Goal: Information Seeking & Learning: Learn about a topic

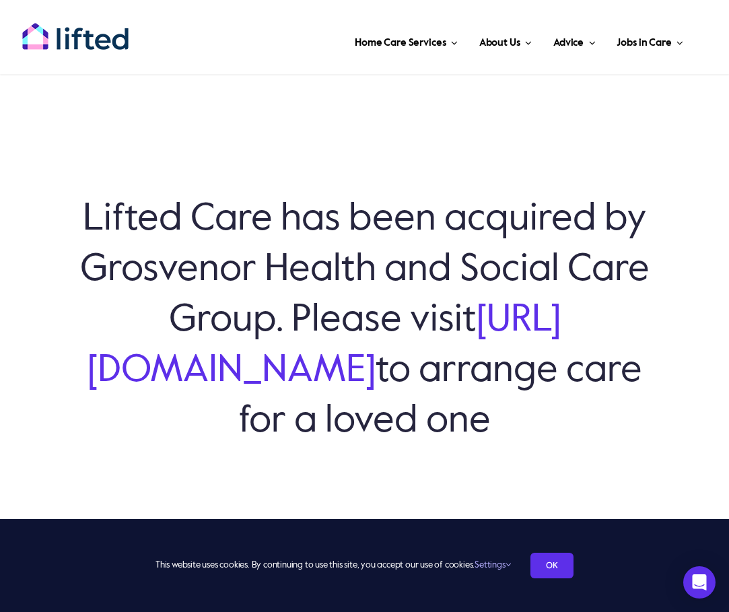
click at [376, 375] on link "https://www.grosvenorhsc.co.uk/" at bounding box center [324, 346] width 473 height 88
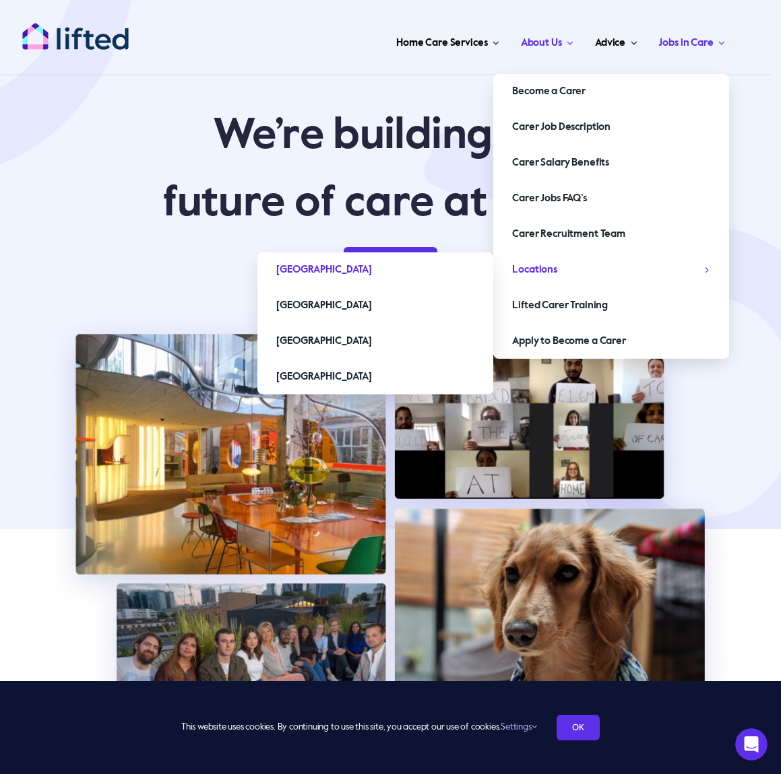
click at [288, 268] on span "[GEOGRAPHIC_DATA]" at bounding box center [323, 270] width 95 height 22
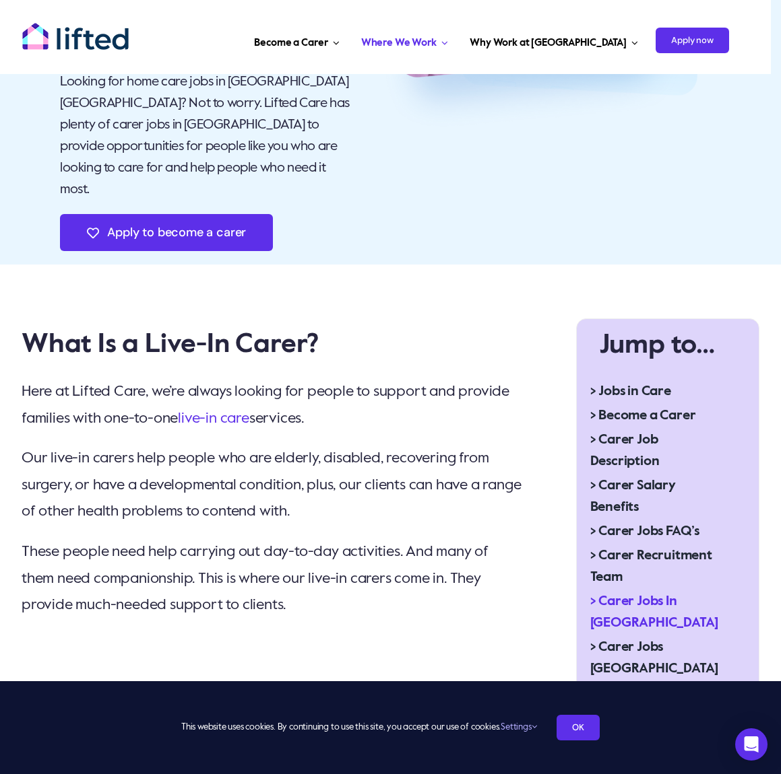
scroll to position [337, 0]
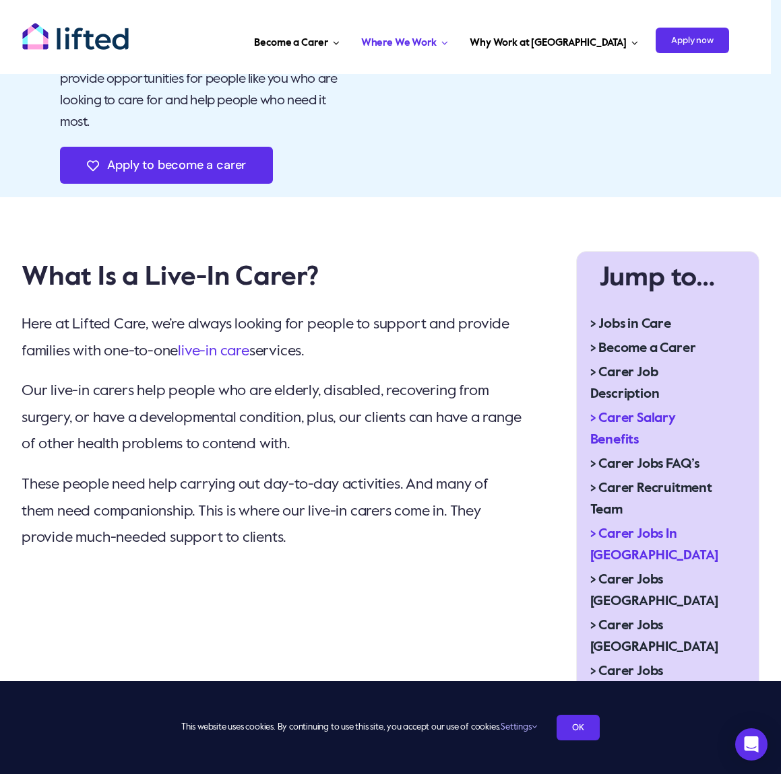
click at [646, 408] on span "> Carer Salary Benefits" at bounding box center [657, 429] width 134 height 43
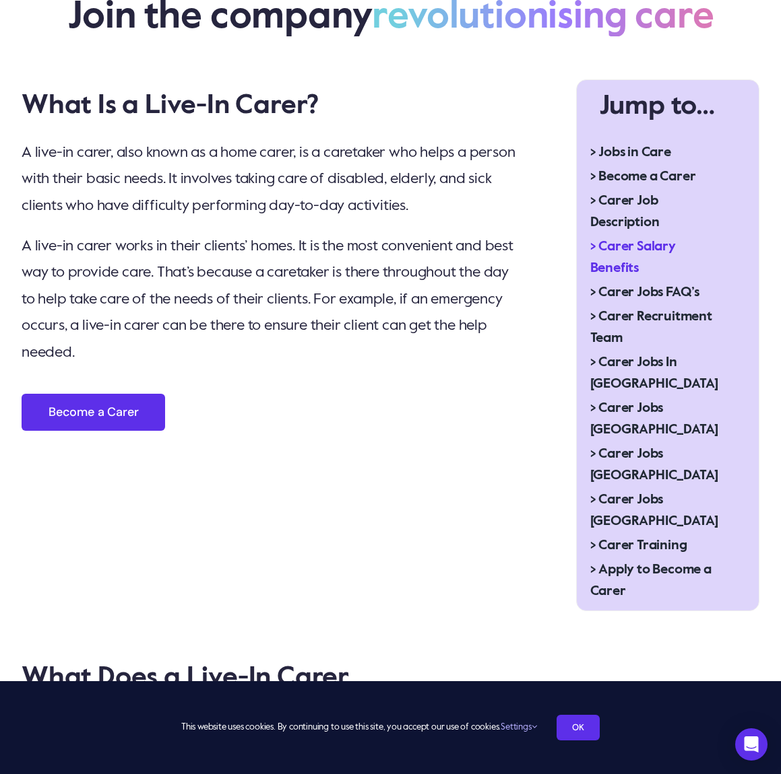
scroll to position [606, 0]
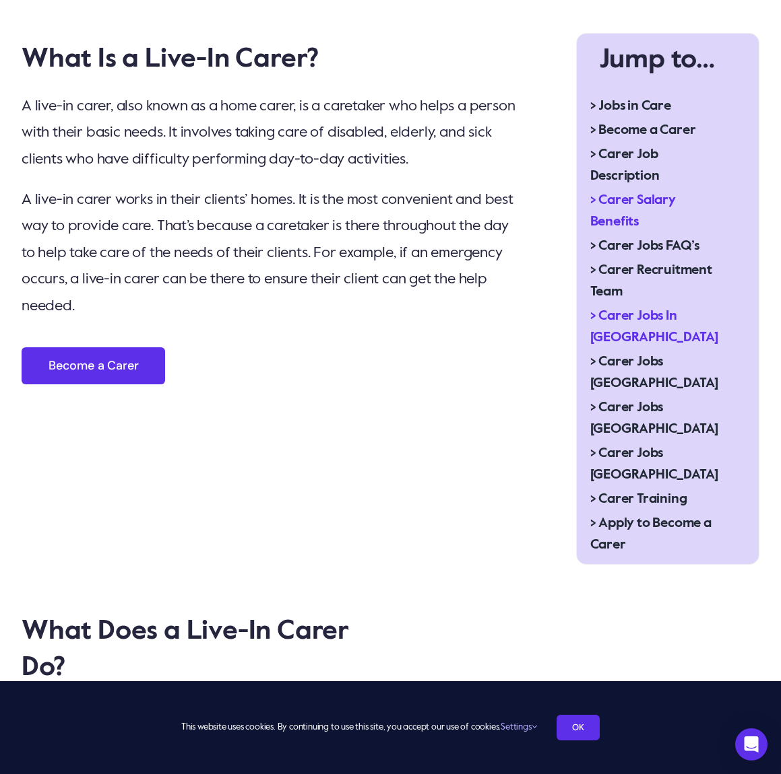
click at [635, 314] on span "> Carer Jobs In London" at bounding box center [657, 327] width 134 height 43
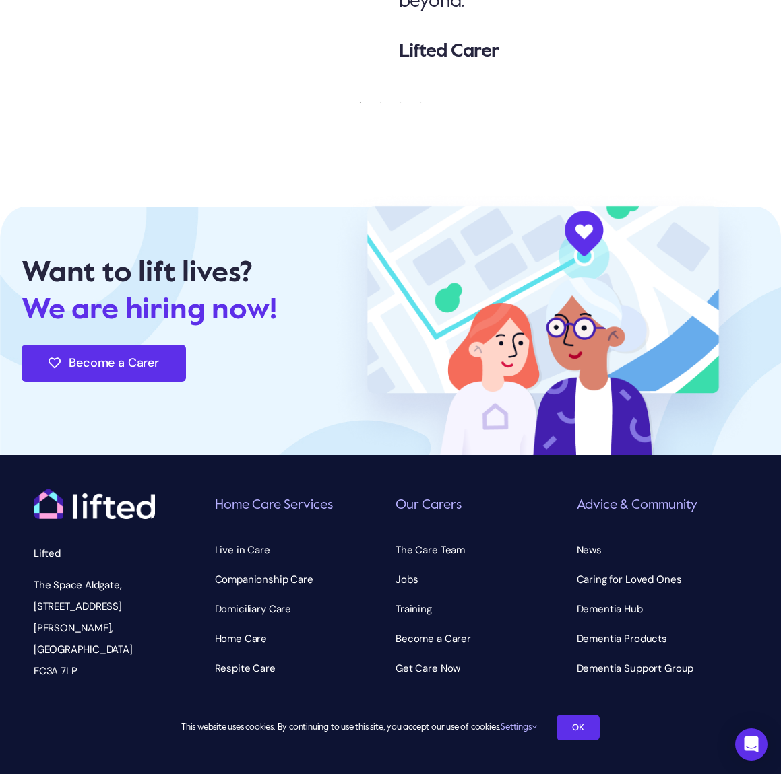
scroll to position [5381, 0]
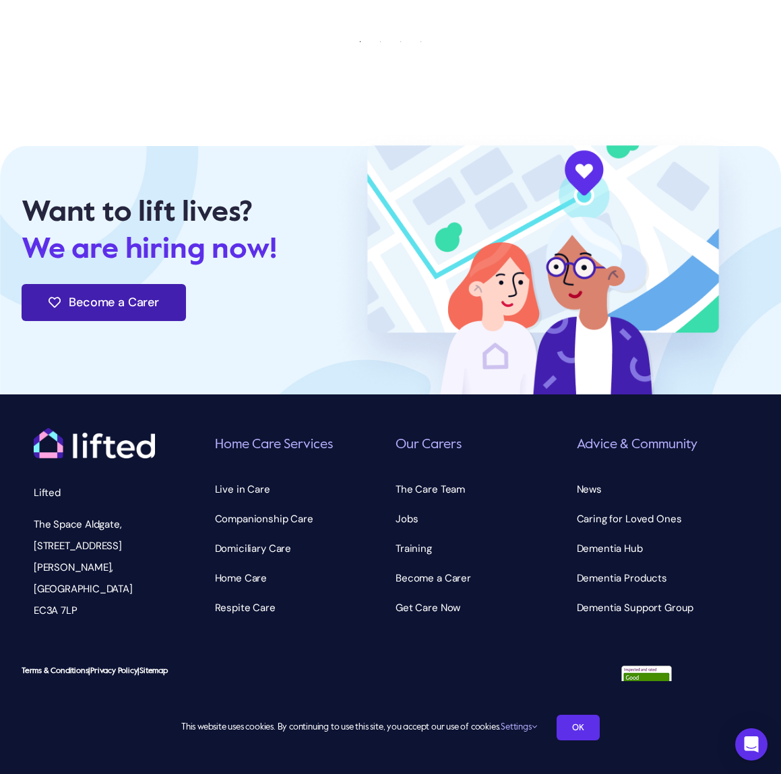
click at [151, 310] on span "Become a Carer" at bounding box center [114, 303] width 90 height 14
click at [409, 525] on span "Jobs" at bounding box center [406, 519] width 22 height 22
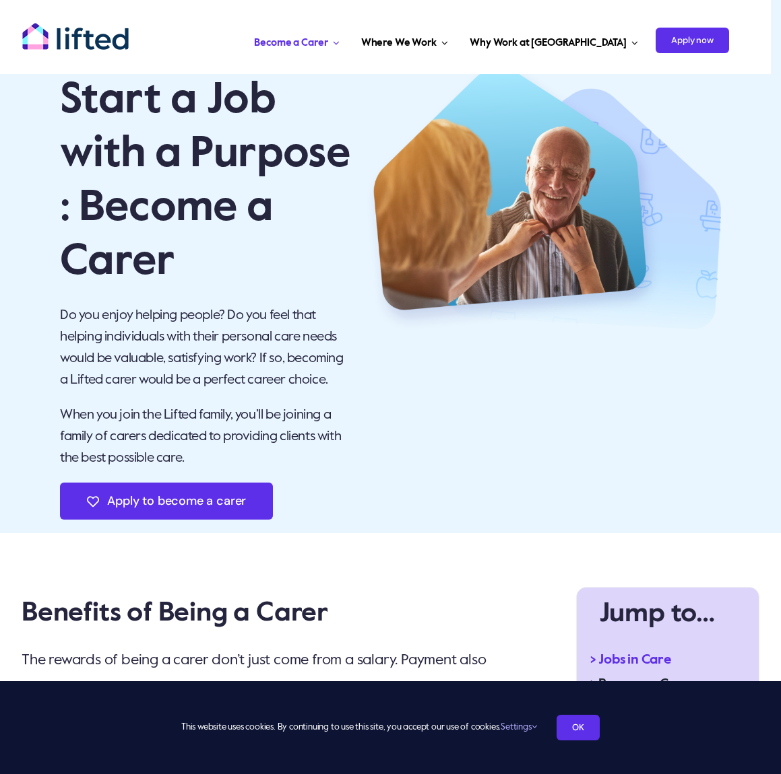
scroll to position [67, 0]
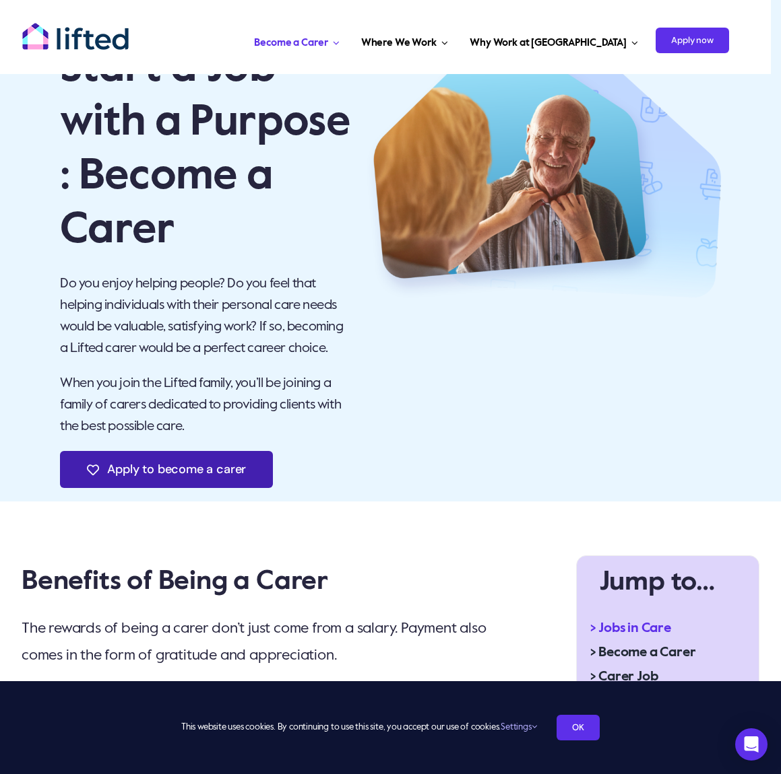
click at [187, 477] on span "Apply to become a carer" at bounding box center [176, 470] width 139 height 14
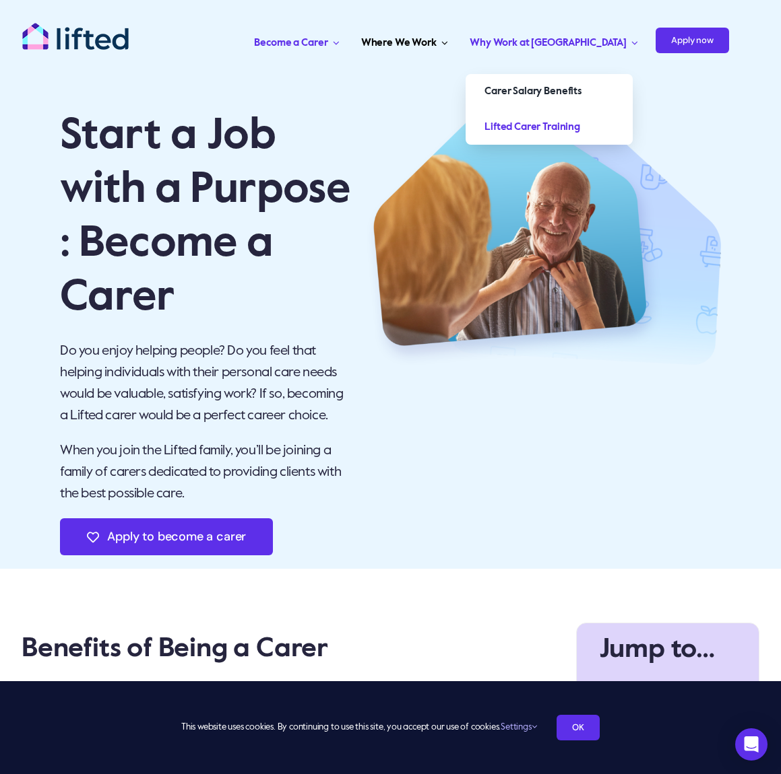
click at [580, 129] on span "Lifted Carer Training" at bounding box center [532, 128] width 96 height 22
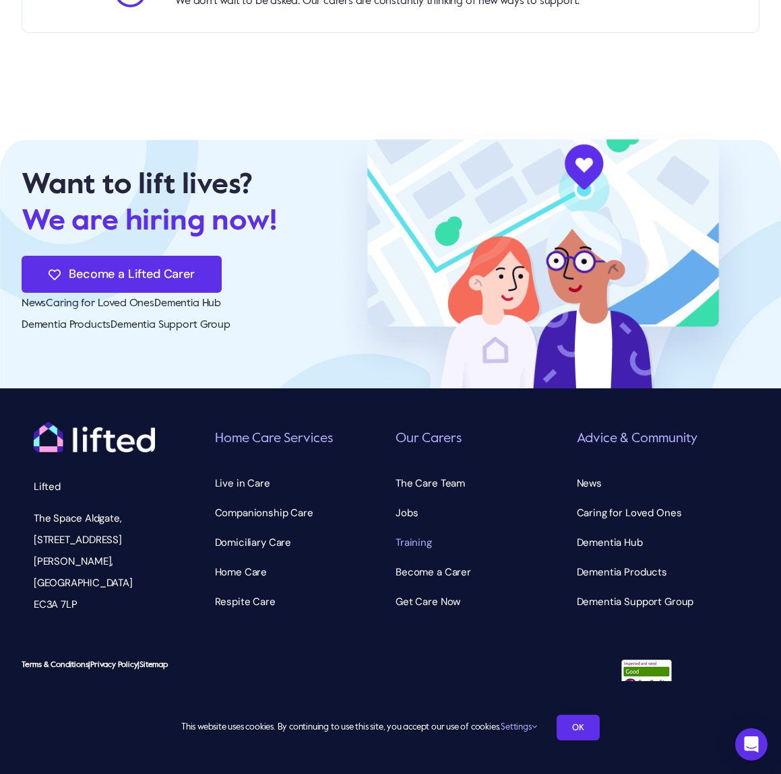
scroll to position [2570, 0]
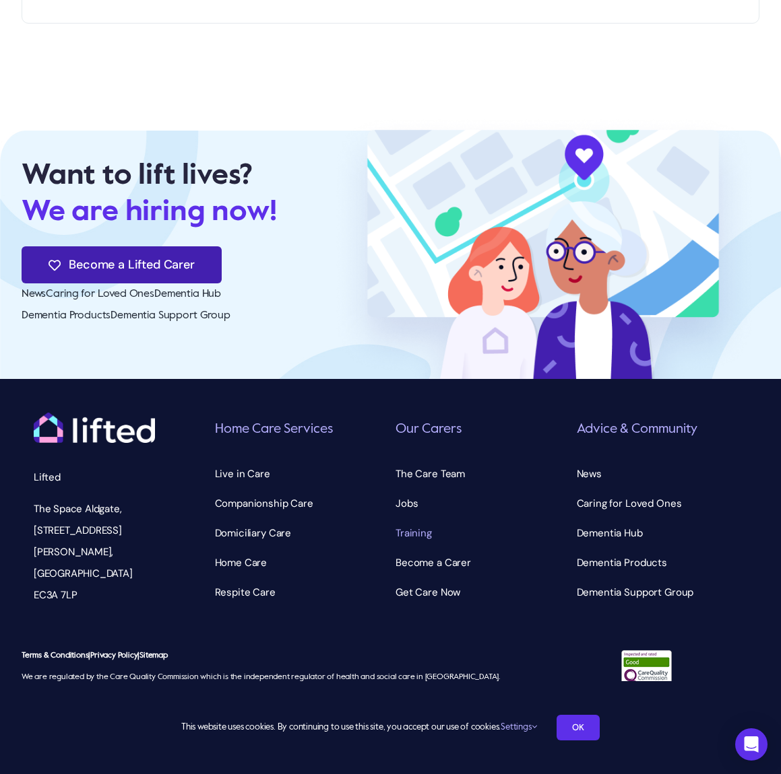
click at [176, 272] on span "Become a Lifted Carer" at bounding box center [131, 265] width 125 height 14
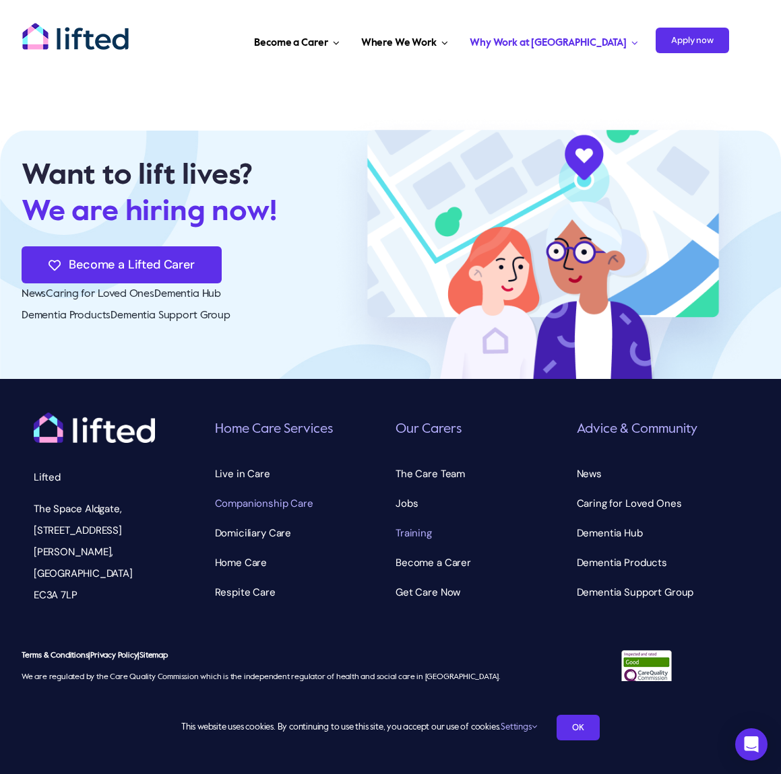
click at [261, 515] on span "Companionship Care" at bounding box center [264, 504] width 98 height 22
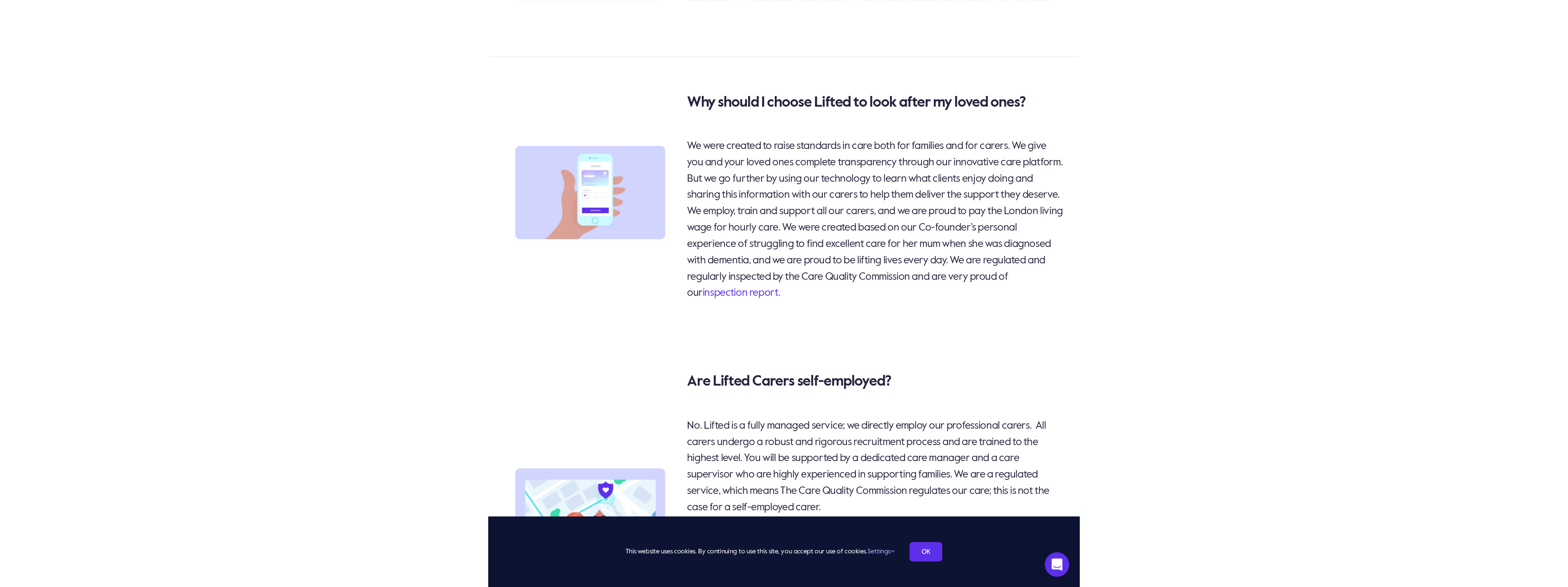
scroll to position [5588, 0]
